Goal: Book appointment/travel/reservation

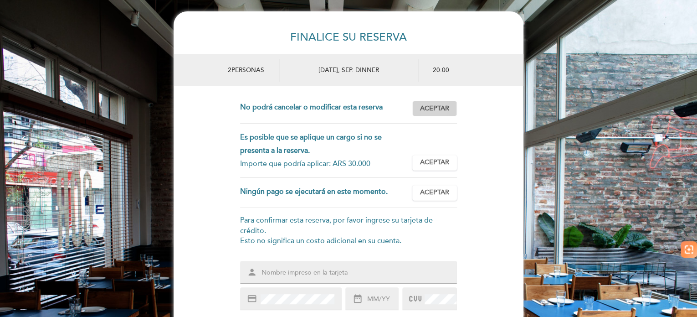
click at [439, 106] on span "Aceptar" at bounding box center [434, 109] width 29 height 10
click at [434, 163] on span "Aceptar" at bounding box center [434, 163] width 29 height 10
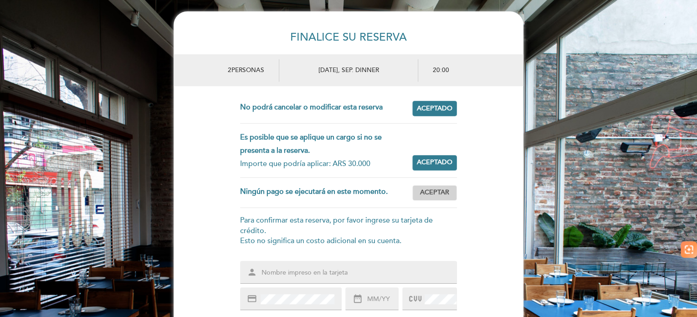
click at [436, 191] on span "Aceptar" at bounding box center [434, 193] width 29 height 10
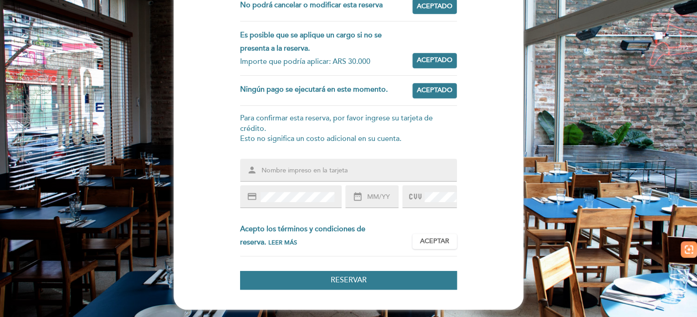
scroll to position [103, 0]
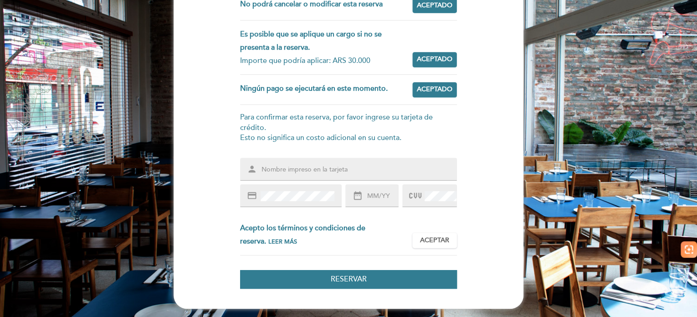
click at [284, 167] on input "text" at bounding box center [360, 170] width 198 height 10
type input "[PERSON_NAME]"
type input "08/26"
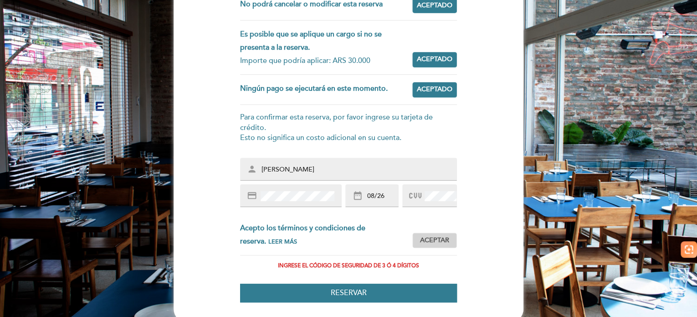
click at [445, 238] on span "Aceptar" at bounding box center [434, 241] width 29 height 10
click at [438, 239] on span "Aceptado" at bounding box center [435, 241] width 36 height 10
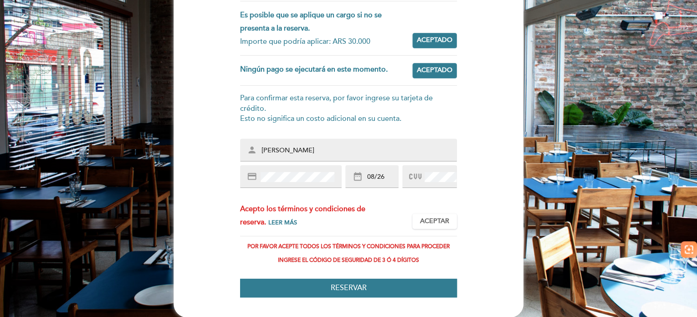
scroll to position [131, 0]
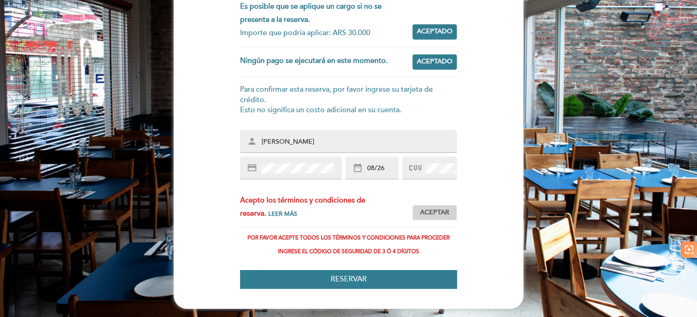
click at [430, 213] on span "Aceptar" at bounding box center [434, 213] width 29 height 10
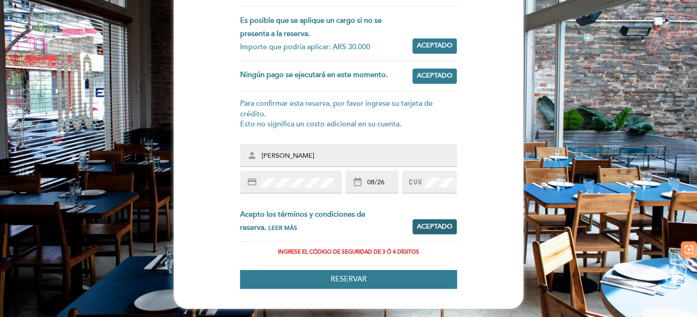
click at [428, 229] on span "Aceptado" at bounding box center [435, 227] width 36 height 10
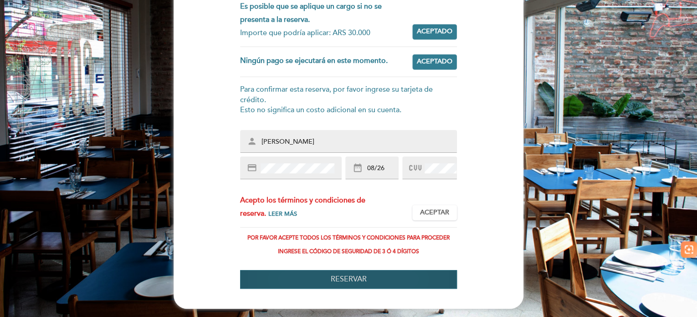
click at [357, 275] on span "Reservar" at bounding box center [349, 278] width 36 height 9
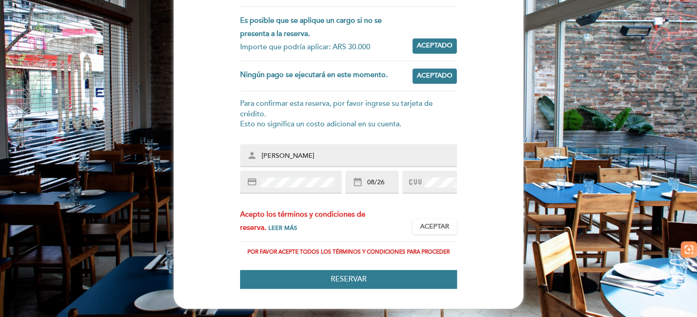
click at [274, 154] on input "[PERSON_NAME]" at bounding box center [360, 156] width 198 height 10
type input "[PERSON_NAME] [PERSON_NAME]"
click at [445, 225] on span "Aceptar" at bounding box center [434, 227] width 29 height 10
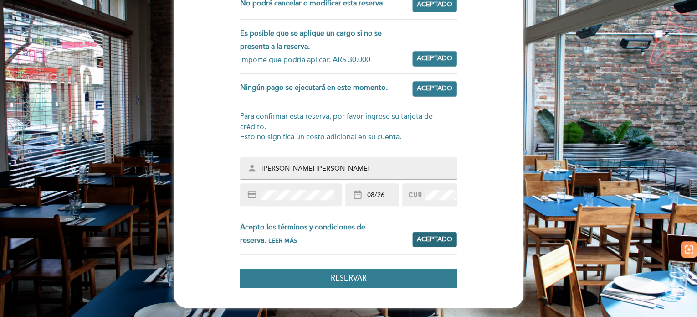
scroll to position [103, 0]
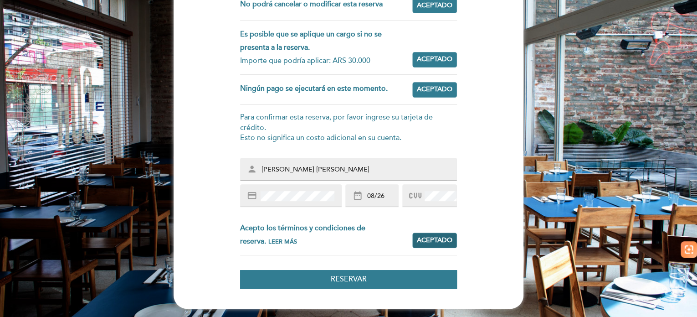
click at [438, 239] on span "Aceptado" at bounding box center [435, 241] width 36 height 10
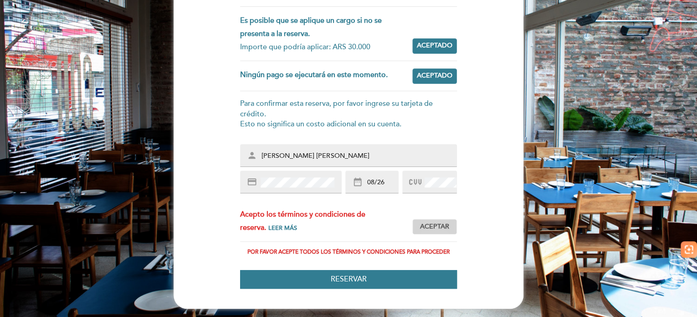
click at [434, 224] on span "Aceptar" at bounding box center [434, 227] width 29 height 10
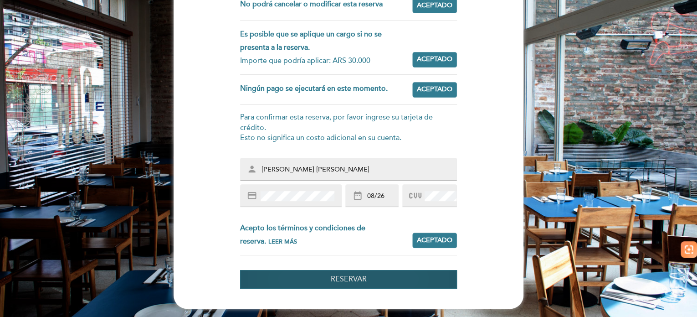
click at [346, 280] on span "Reservar" at bounding box center [349, 278] width 36 height 9
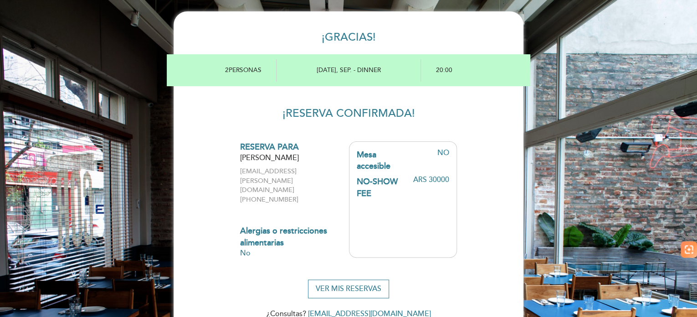
scroll to position [12, 0]
